Goal: Task Accomplishment & Management: Manage account settings

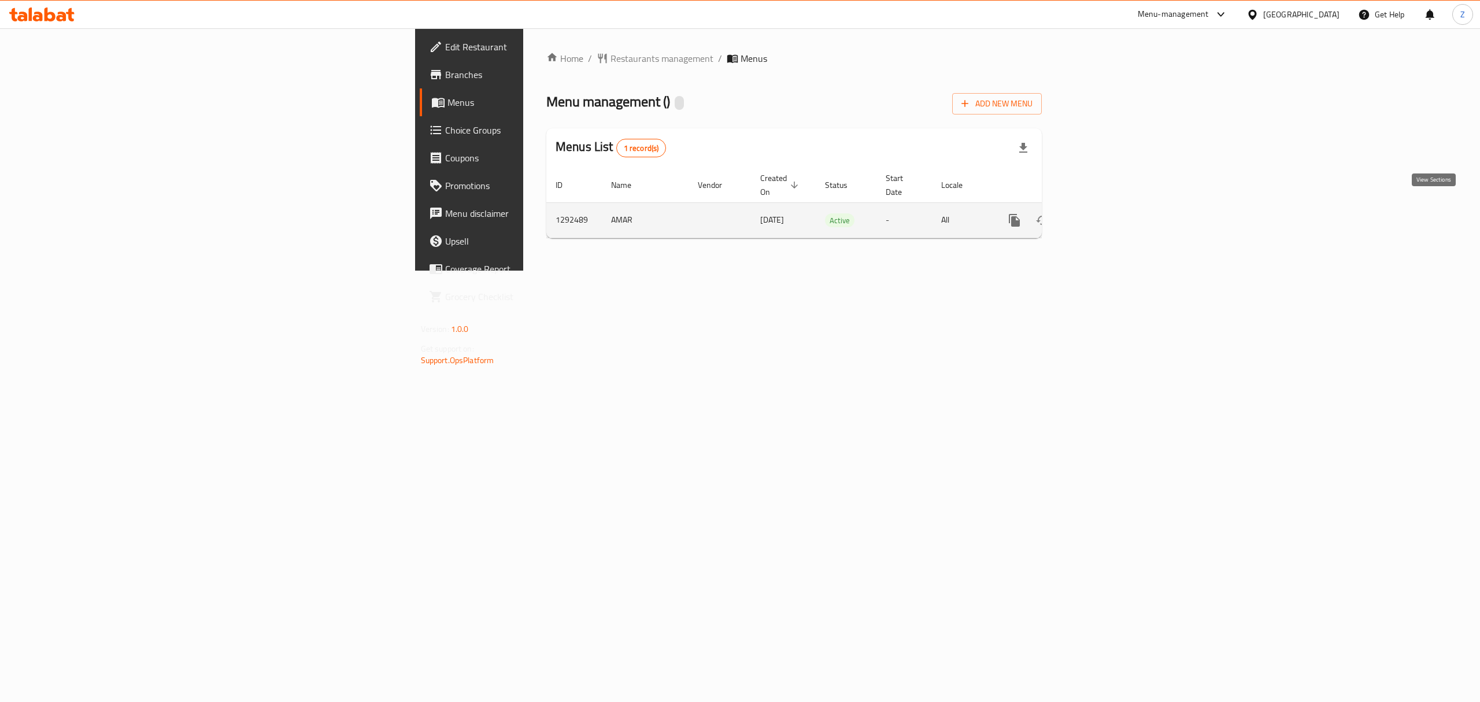
click at [1103, 215] on icon "enhanced table" at bounding box center [1098, 220] width 10 height 10
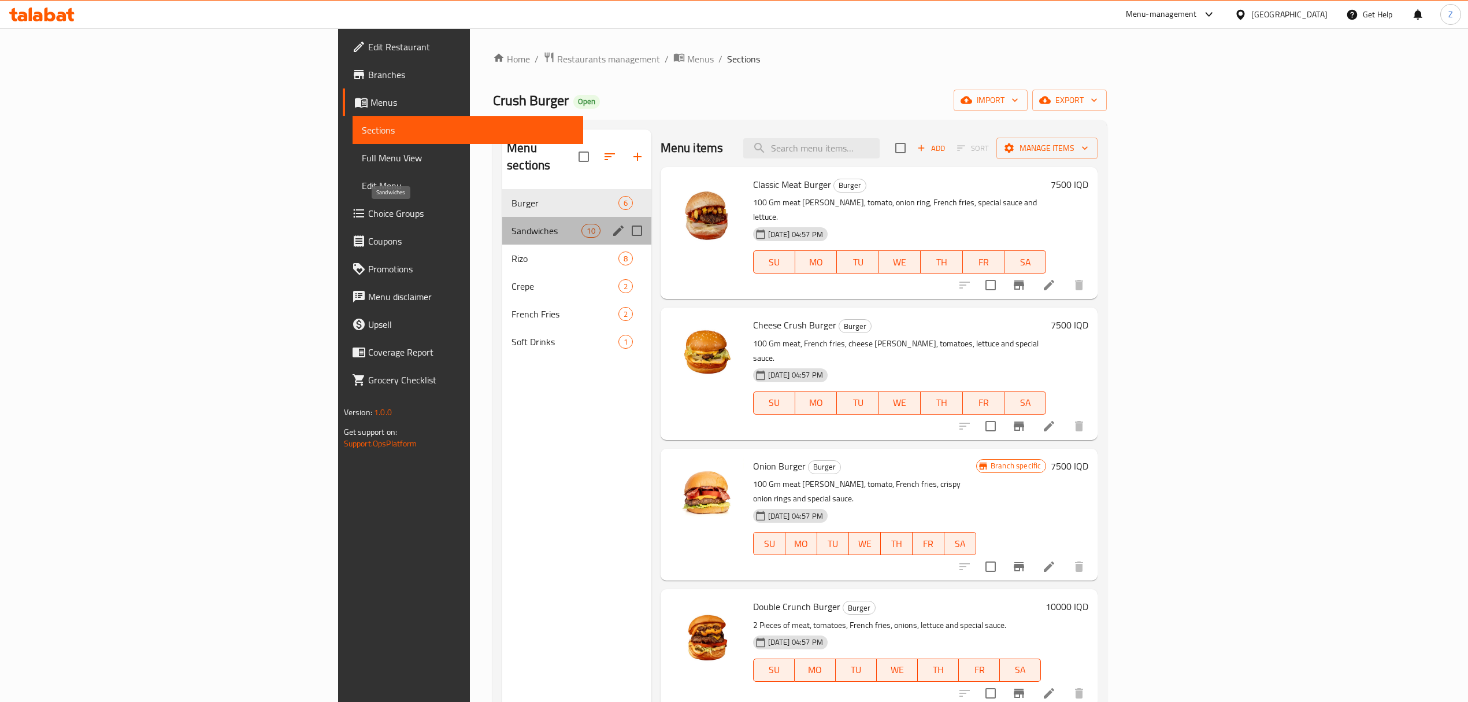
click at [512, 224] on span "Sandwiches" at bounding box center [547, 231] width 70 height 14
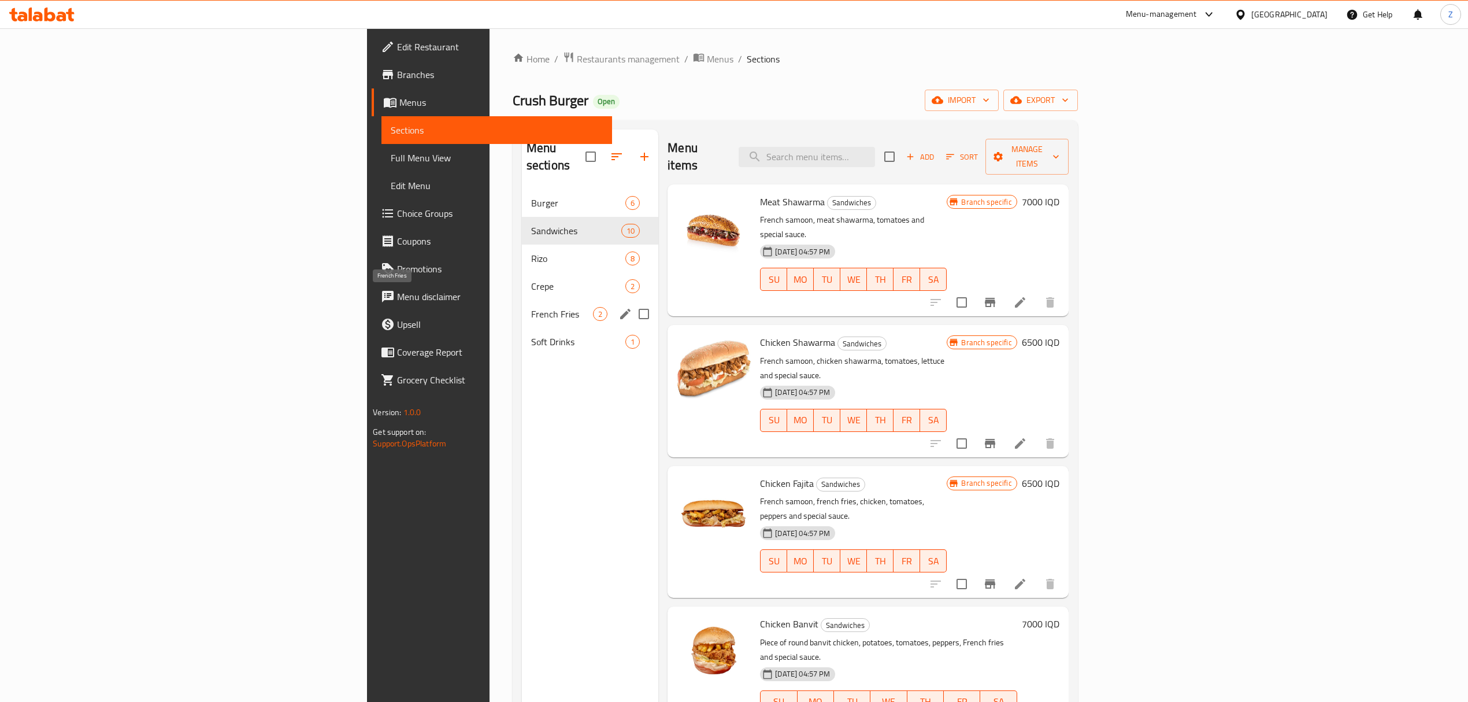
click at [531, 307] on span "French Fries" at bounding box center [562, 314] width 62 height 14
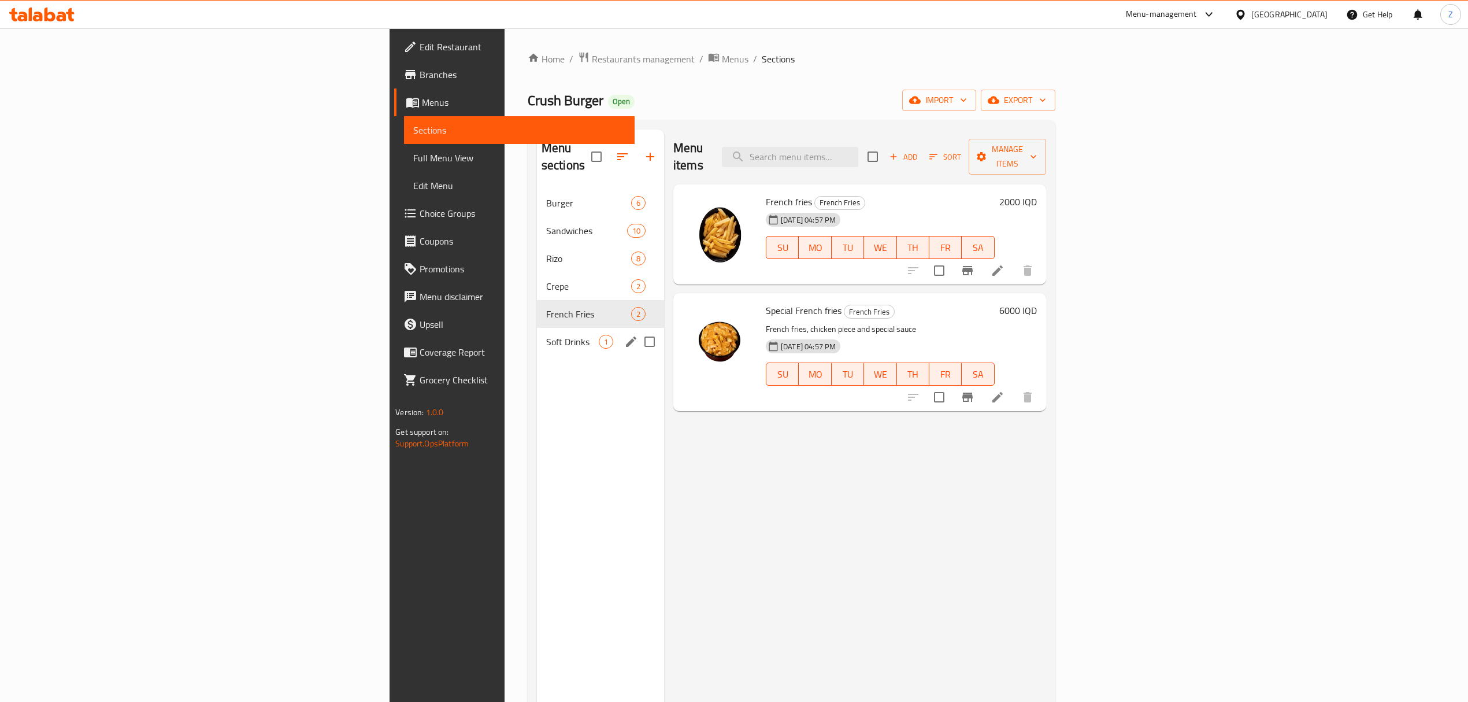
click at [537, 328] on div "Soft Drinks 1" at bounding box center [600, 342] width 127 height 28
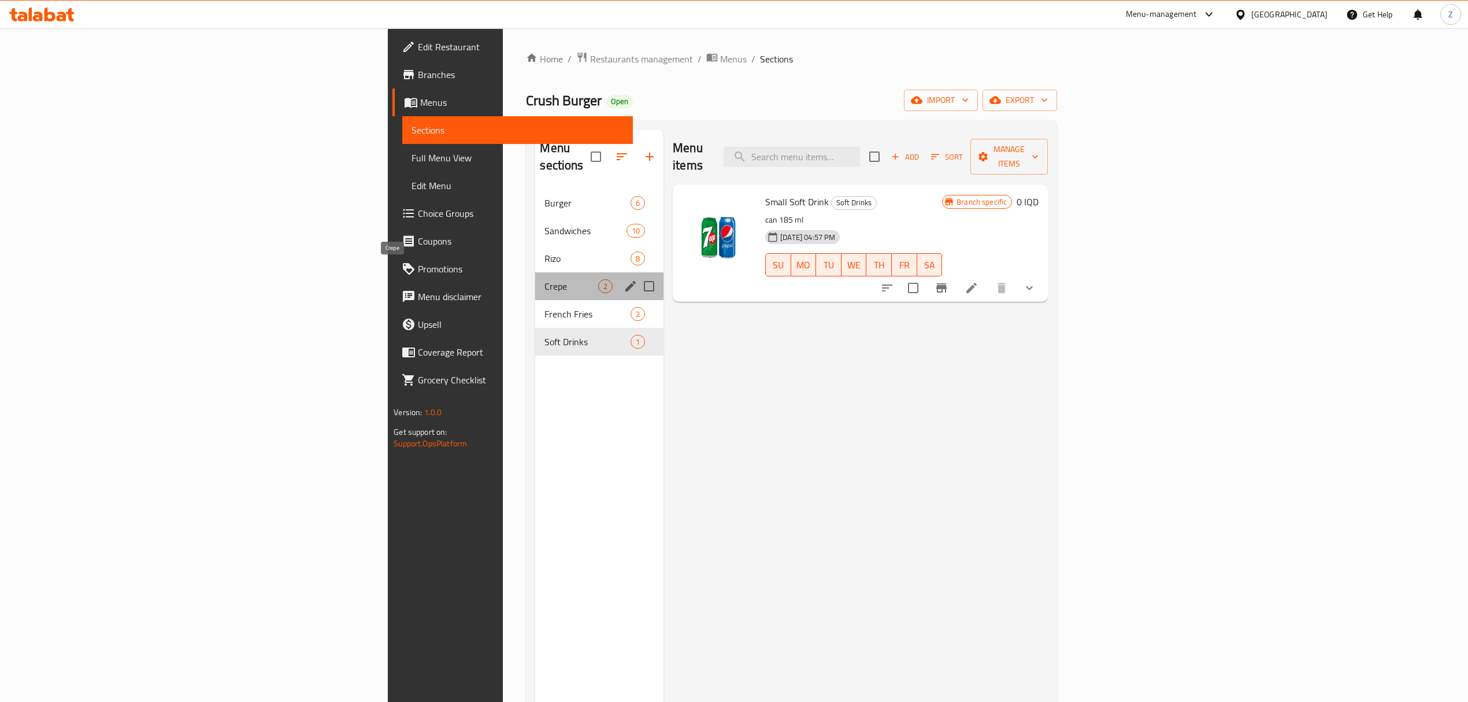
click at [545, 279] on span "Crepe" at bounding box center [572, 286] width 54 height 14
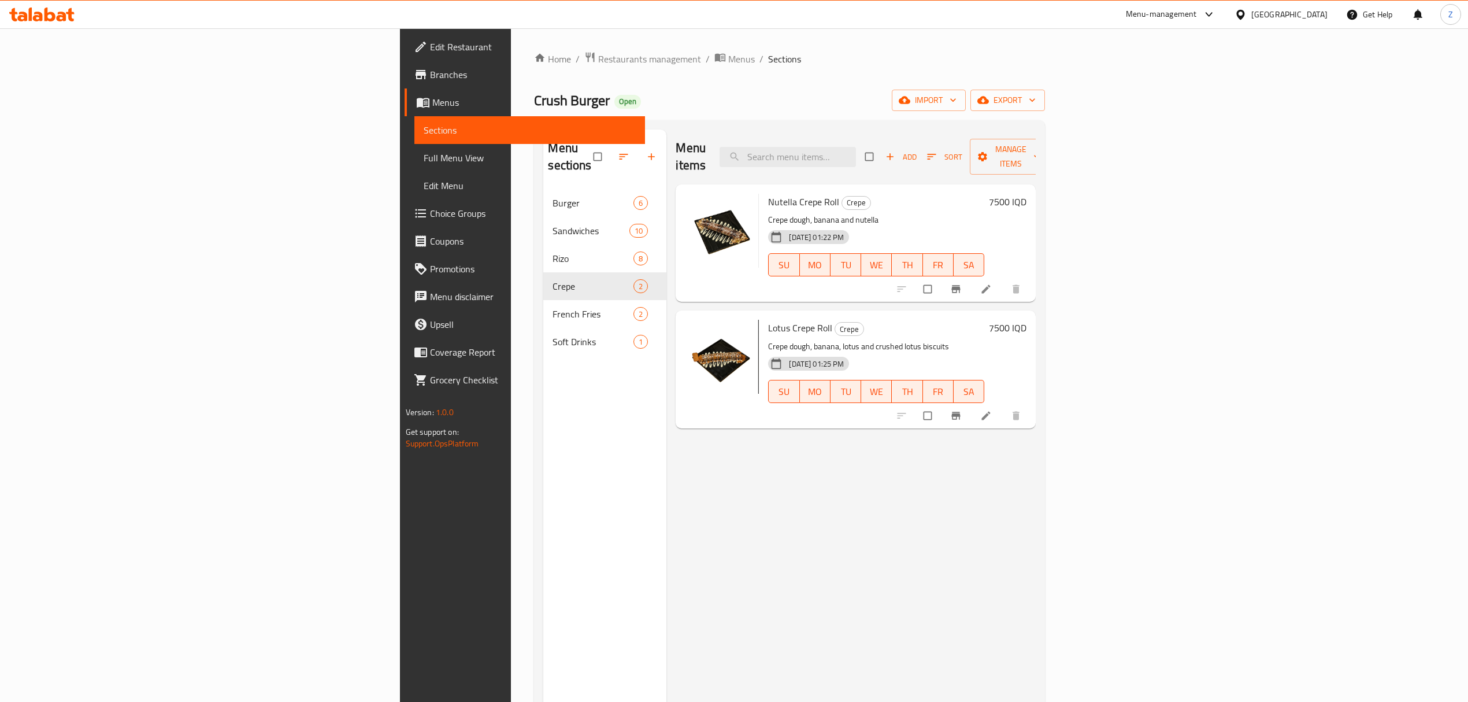
click at [1197, 14] on div "Menu-management" at bounding box center [1161, 15] width 71 height 14
click at [1187, 76] on div "Agent Campaigns Center" at bounding box center [1159, 78] width 87 height 13
